Goal: Find specific fact

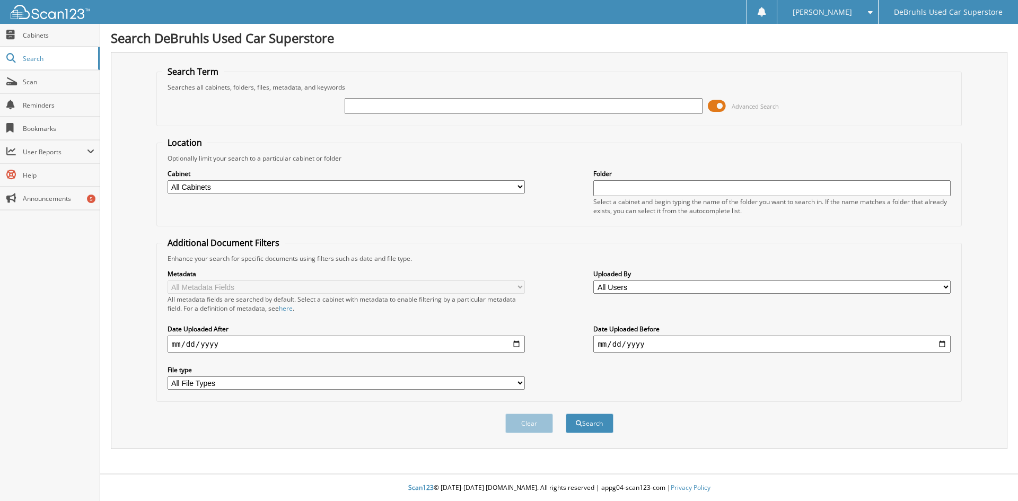
click at [469, 96] on div "Advanced Search" at bounding box center [559, 106] width 794 height 29
click at [413, 92] on div "Advanced Search" at bounding box center [559, 106] width 794 height 29
click at [408, 112] on input "text" at bounding box center [523, 106] width 357 height 16
type input "446999"
click at [566, 413] on button "Search" at bounding box center [590, 423] width 48 height 20
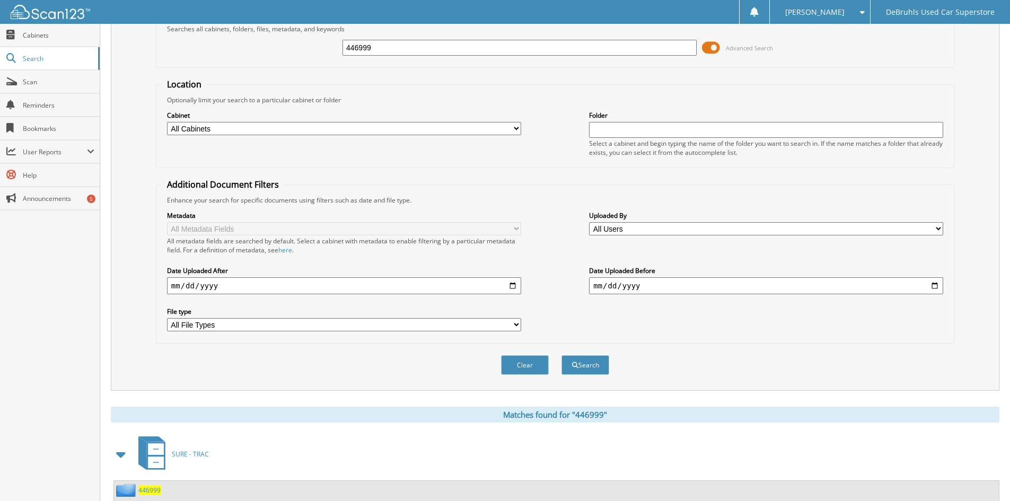
scroll to position [92, 0]
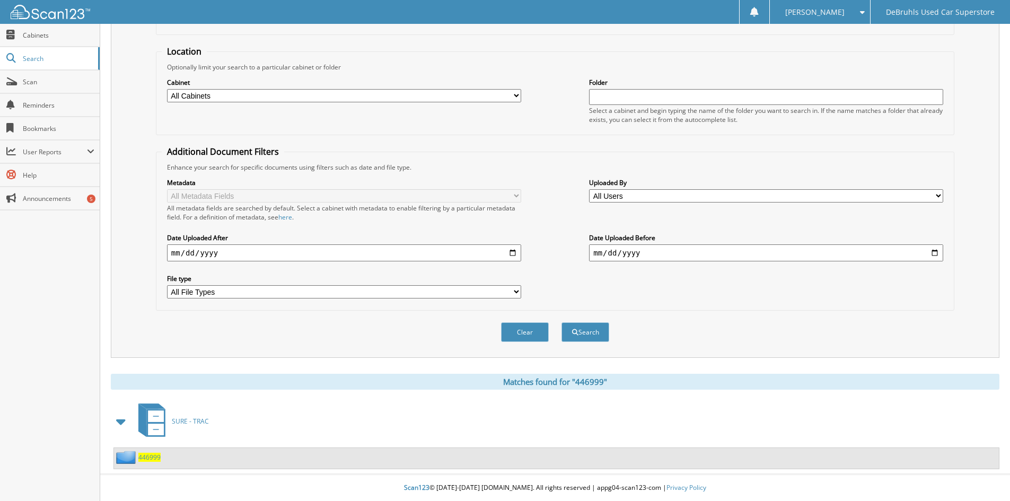
click at [149, 463] on div "446999" at bounding box center [137, 457] width 47 height 13
click at [148, 460] on span "446999" at bounding box center [149, 457] width 22 height 9
